Goal: Task Accomplishment & Management: Manage account settings

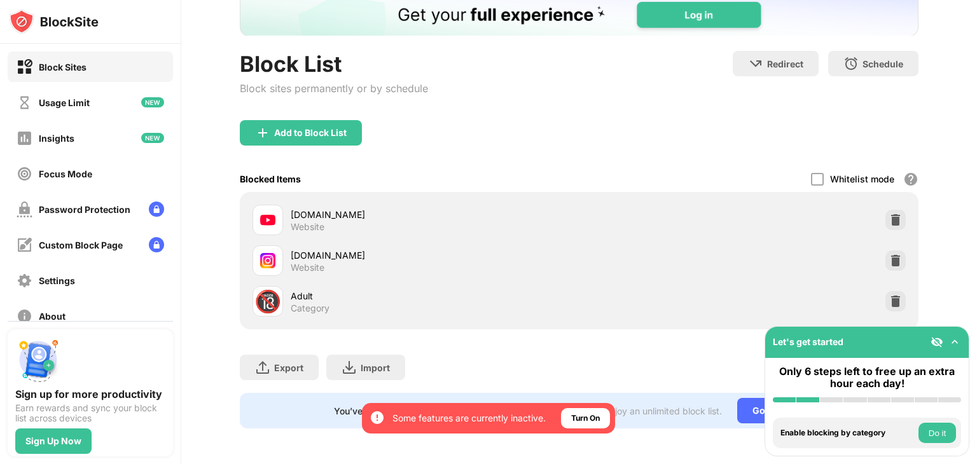
scroll to position [97, 0]
click at [890, 256] on img at bounding box center [896, 261] width 13 height 13
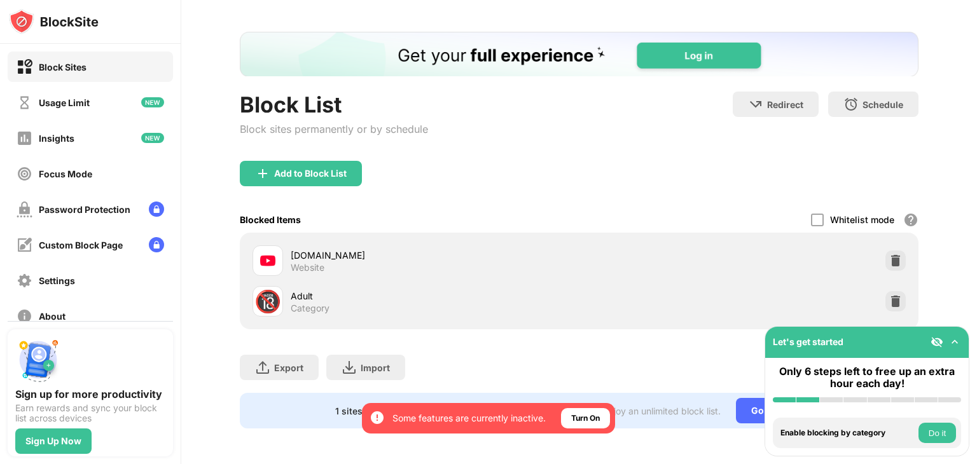
scroll to position [56, 0]
click at [280, 171] on div "Add to Block List" at bounding box center [301, 173] width 122 height 25
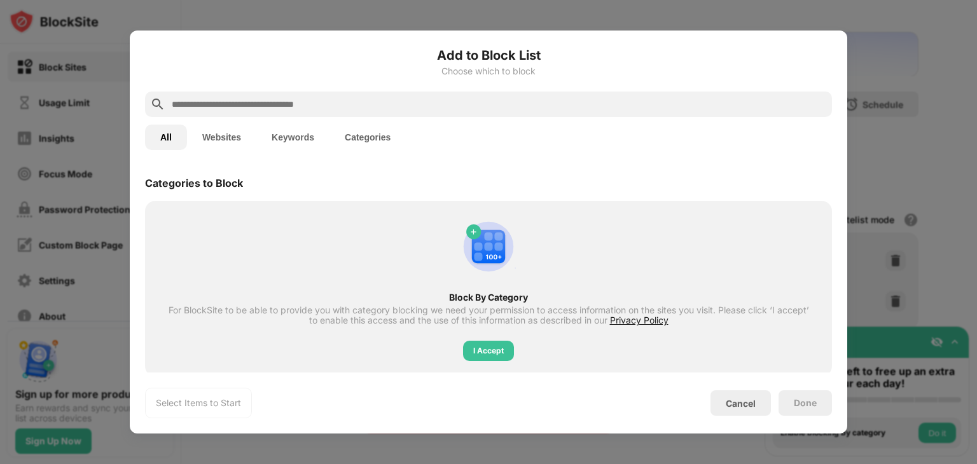
click at [210, 102] on input "text" at bounding box center [499, 104] width 657 height 15
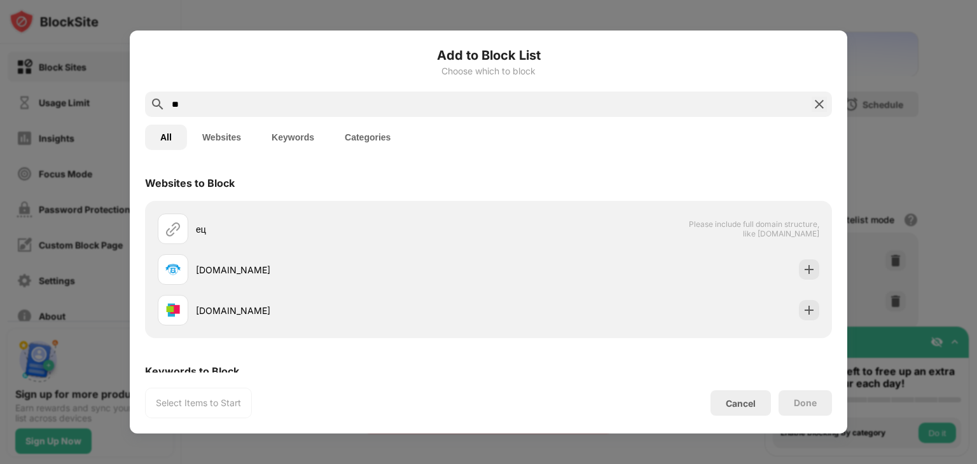
type input "*"
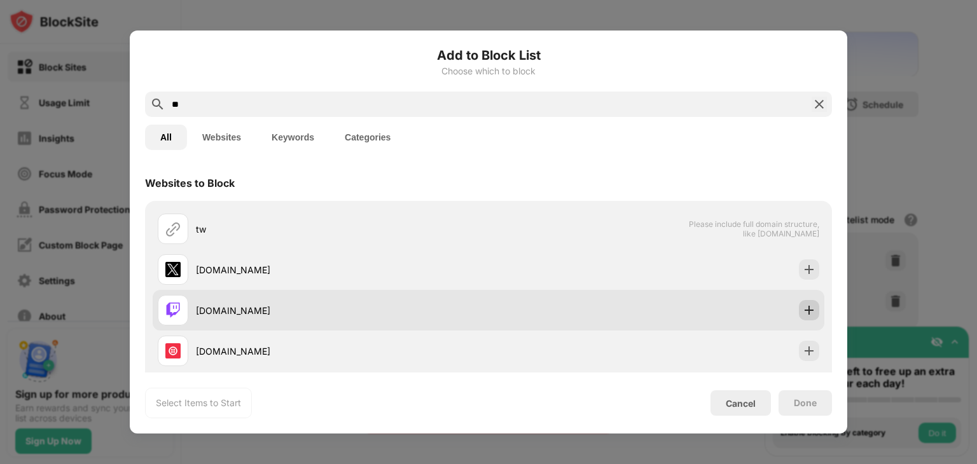
type input "**"
click at [803, 311] on img at bounding box center [809, 310] width 13 height 13
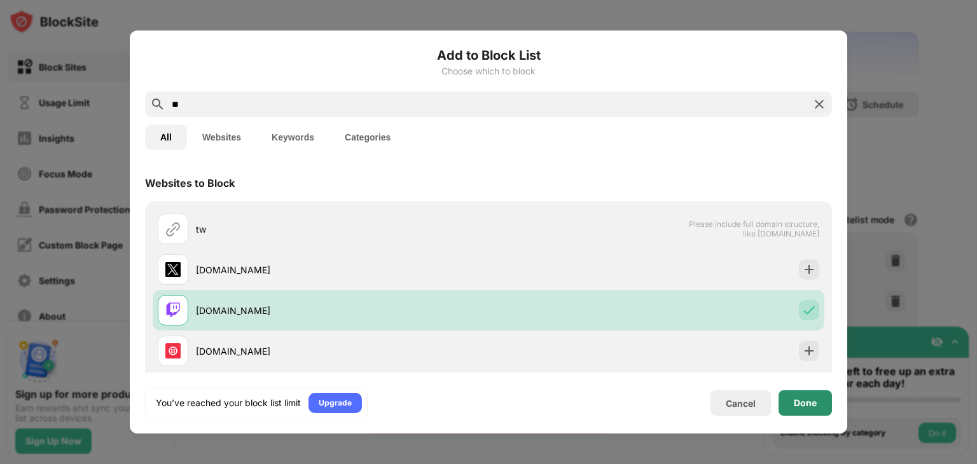
click at [827, 404] on div "Done" at bounding box center [805, 403] width 53 height 25
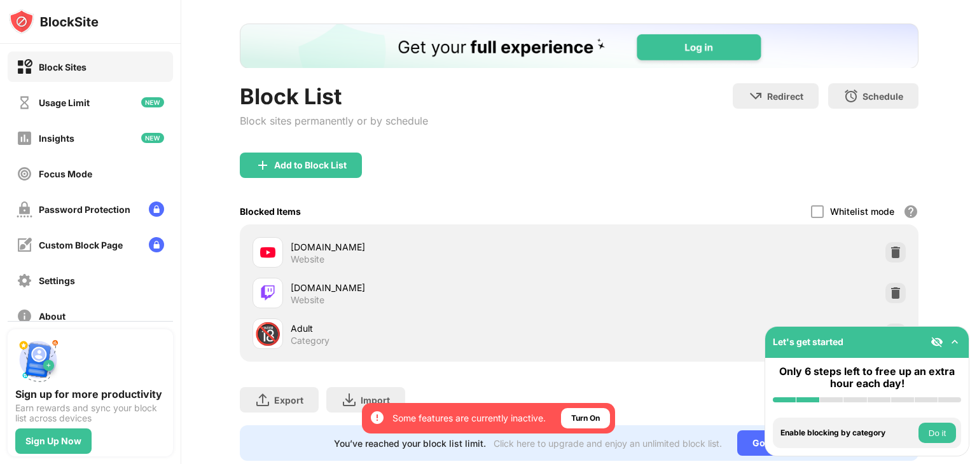
scroll to position [97, 0]
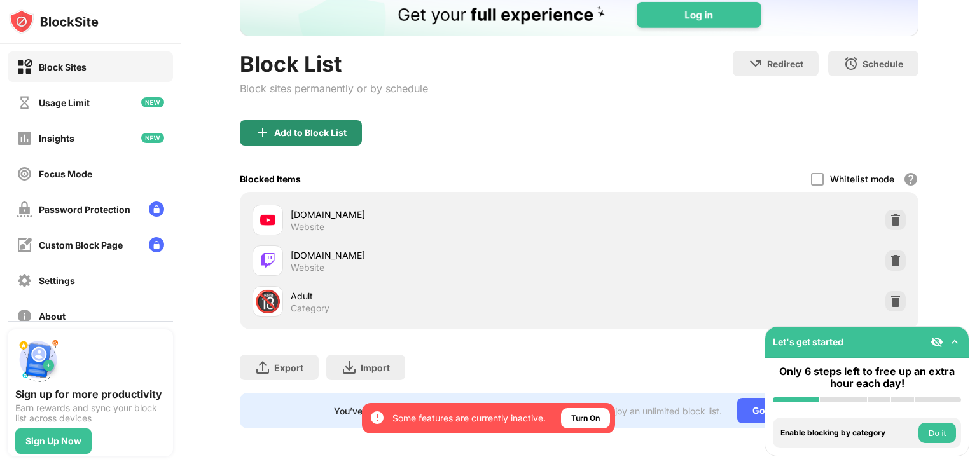
click at [325, 128] on div "Add to Block List" at bounding box center [310, 133] width 73 height 10
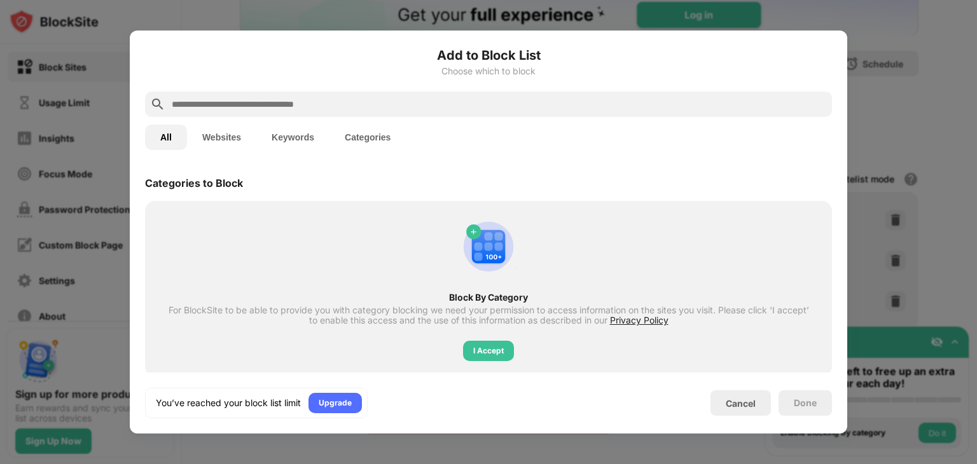
click at [298, 102] on input "text" at bounding box center [499, 104] width 657 height 15
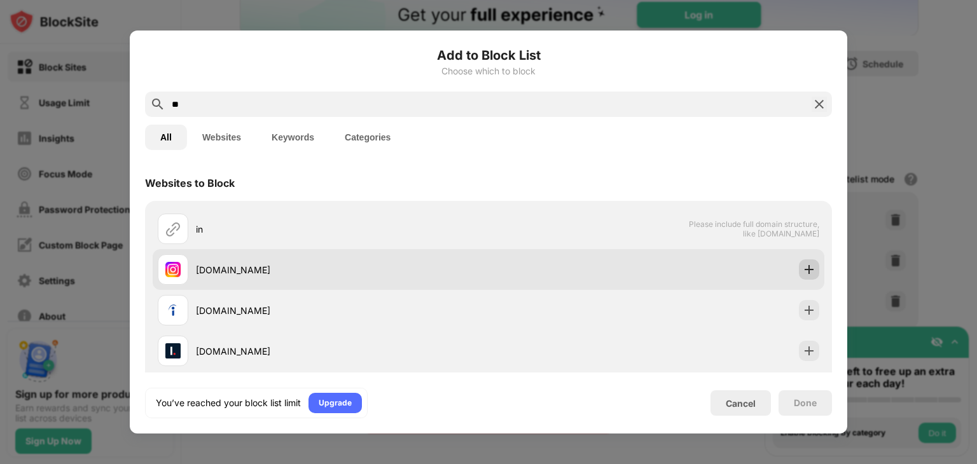
type input "**"
click at [803, 268] on img at bounding box center [809, 269] width 13 height 13
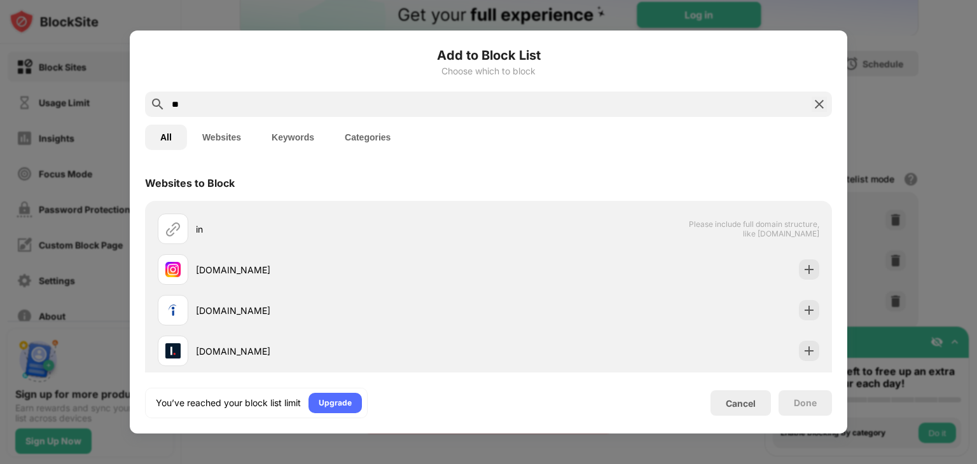
click at [974, 145] on div at bounding box center [488, 232] width 977 height 464
